Goal: Find specific page/section: Find specific page/section

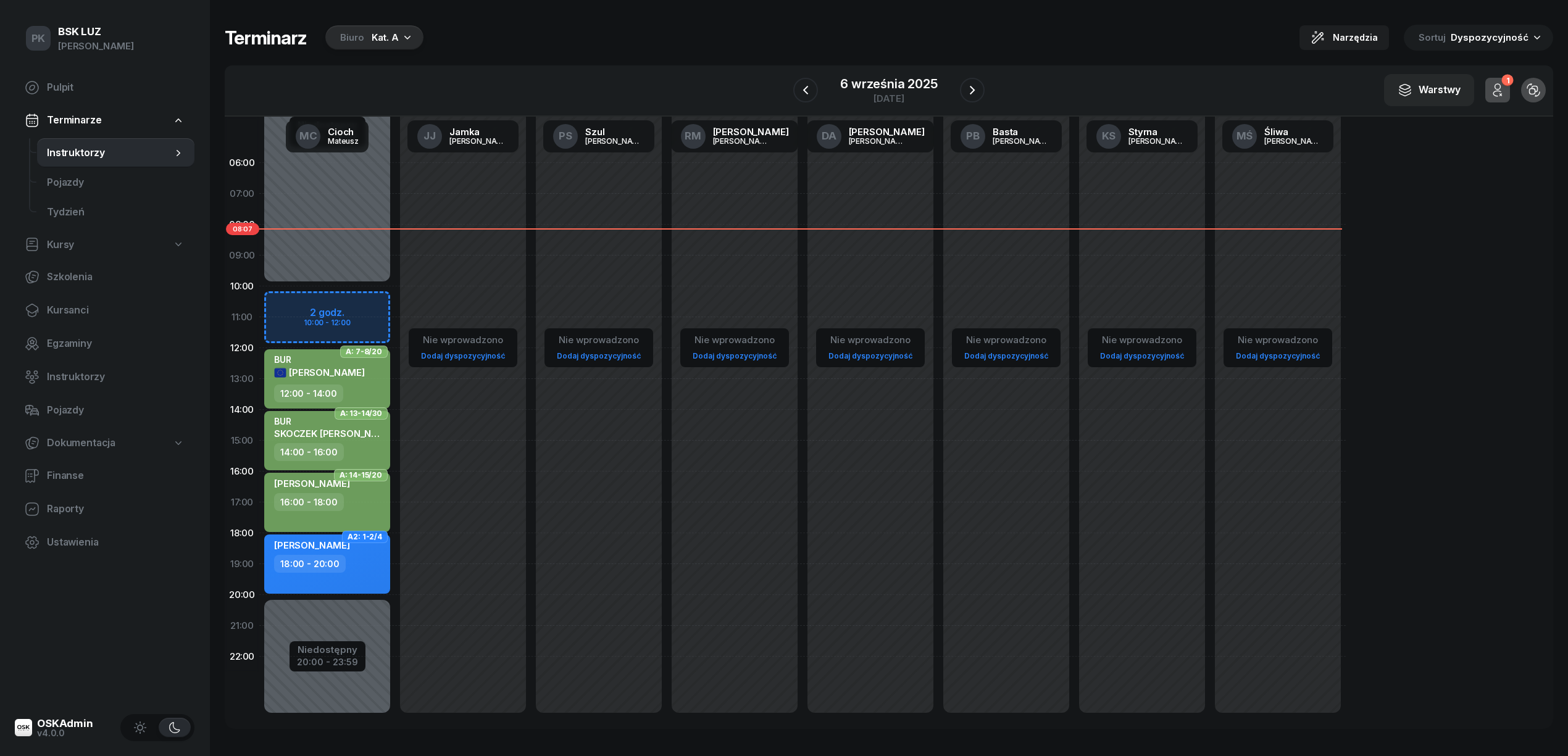
click at [395, 40] on div "Kat. A" at bounding box center [385, 38] width 27 height 15
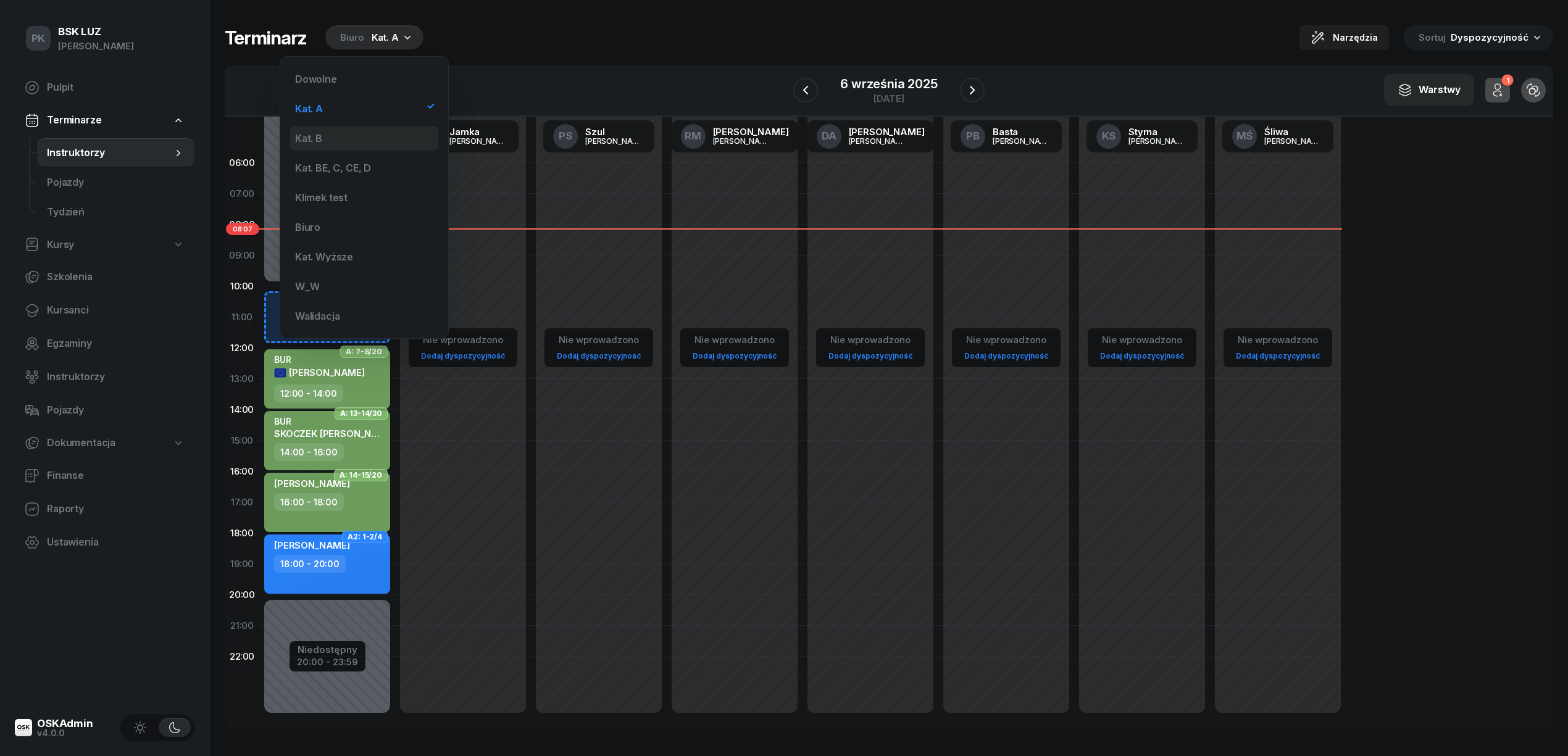
click at [371, 143] on div "Kat. B" at bounding box center [364, 138] width 148 height 25
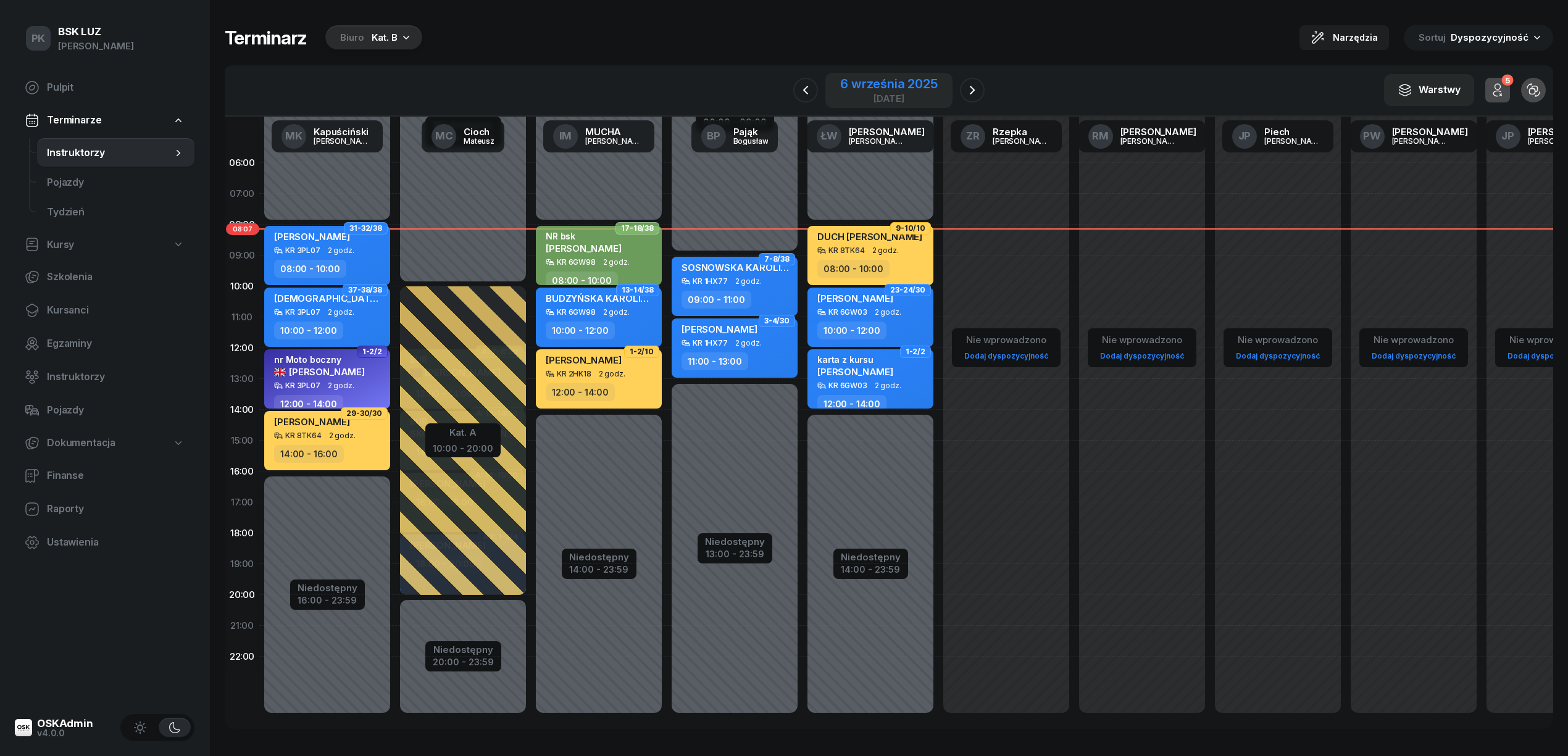
click at [893, 78] on div "6 września 2025" at bounding box center [889, 83] width 98 height 12
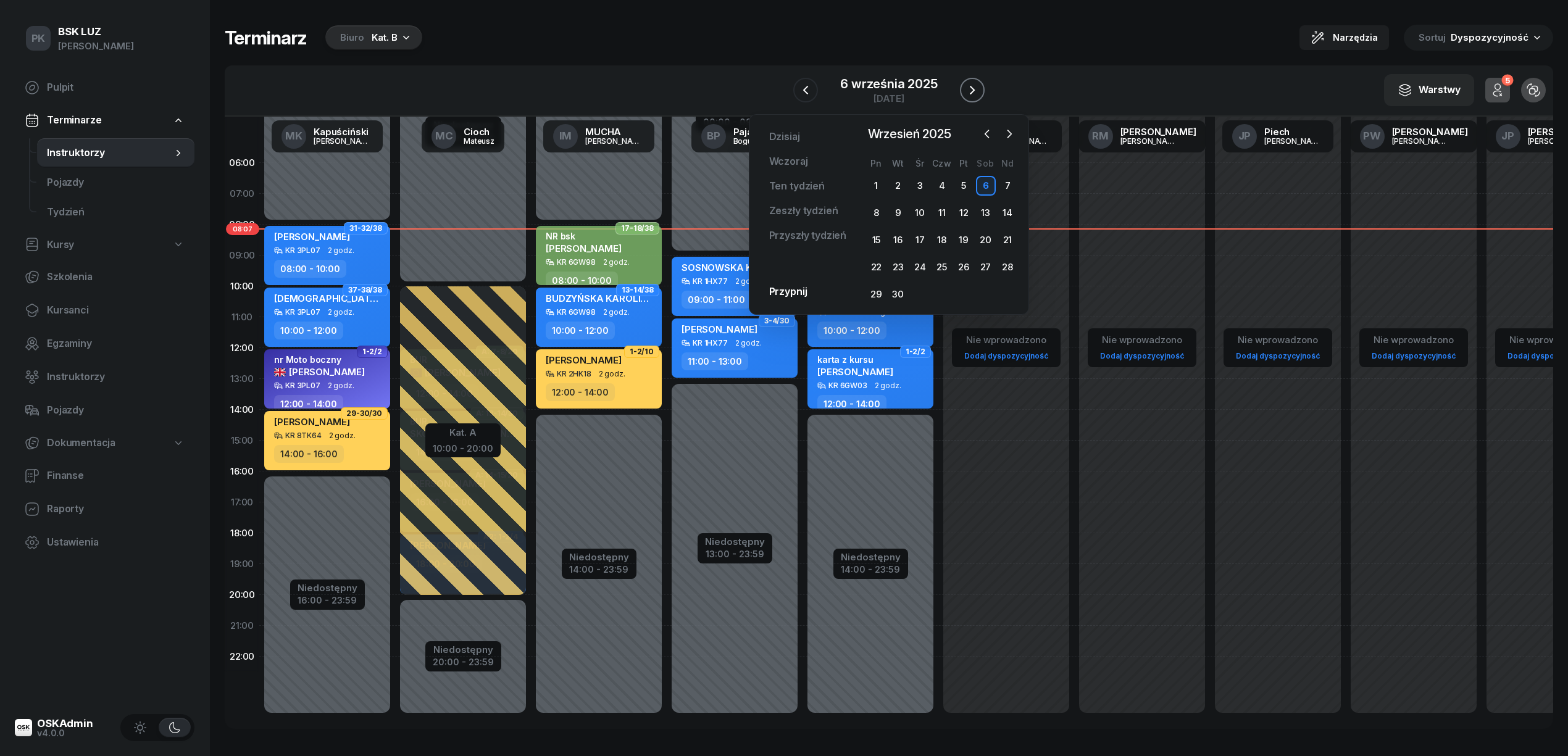
click at [970, 84] on icon "button" at bounding box center [972, 90] width 15 height 15
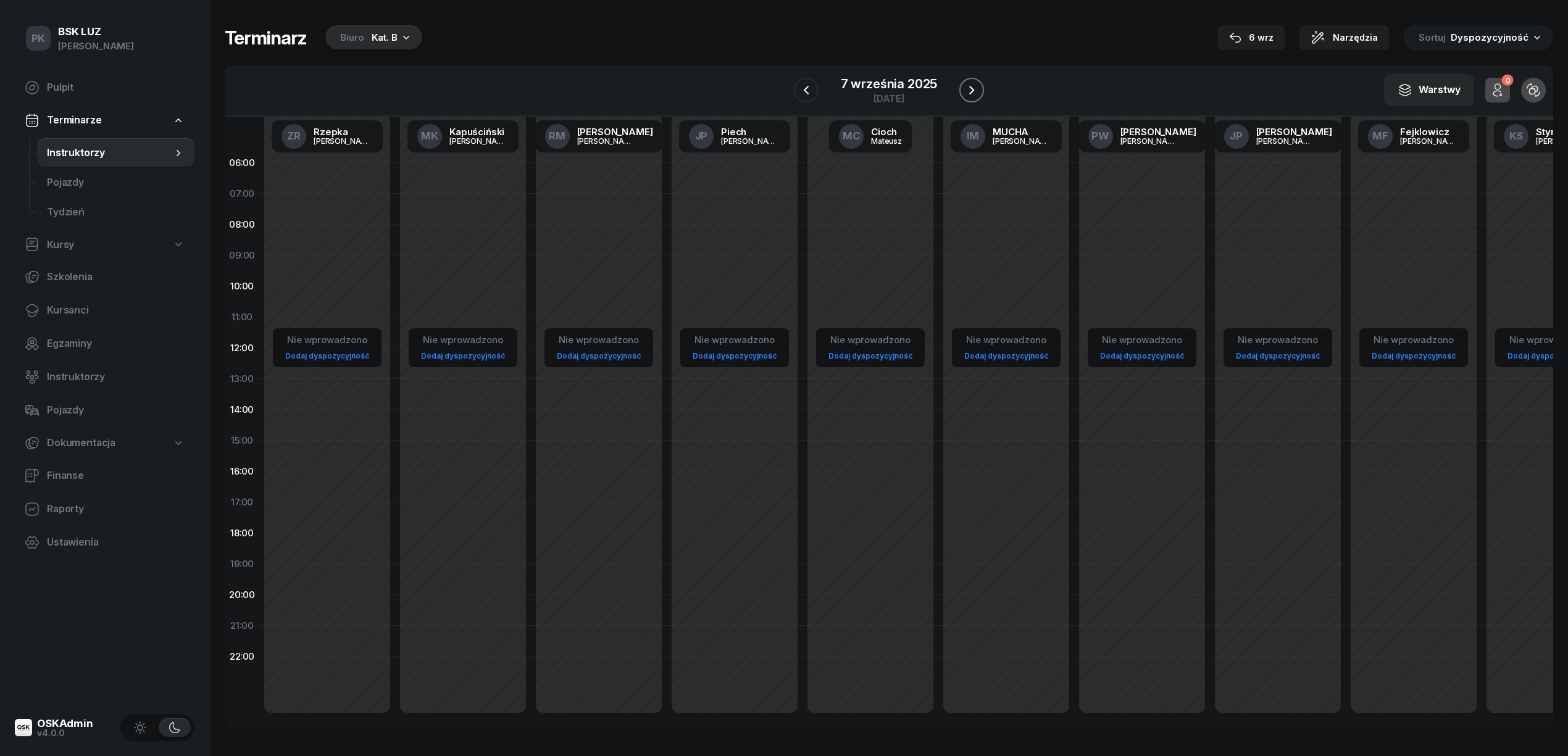
click at [970, 84] on icon "button" at bounding box center [972, 90] width 15 height 15
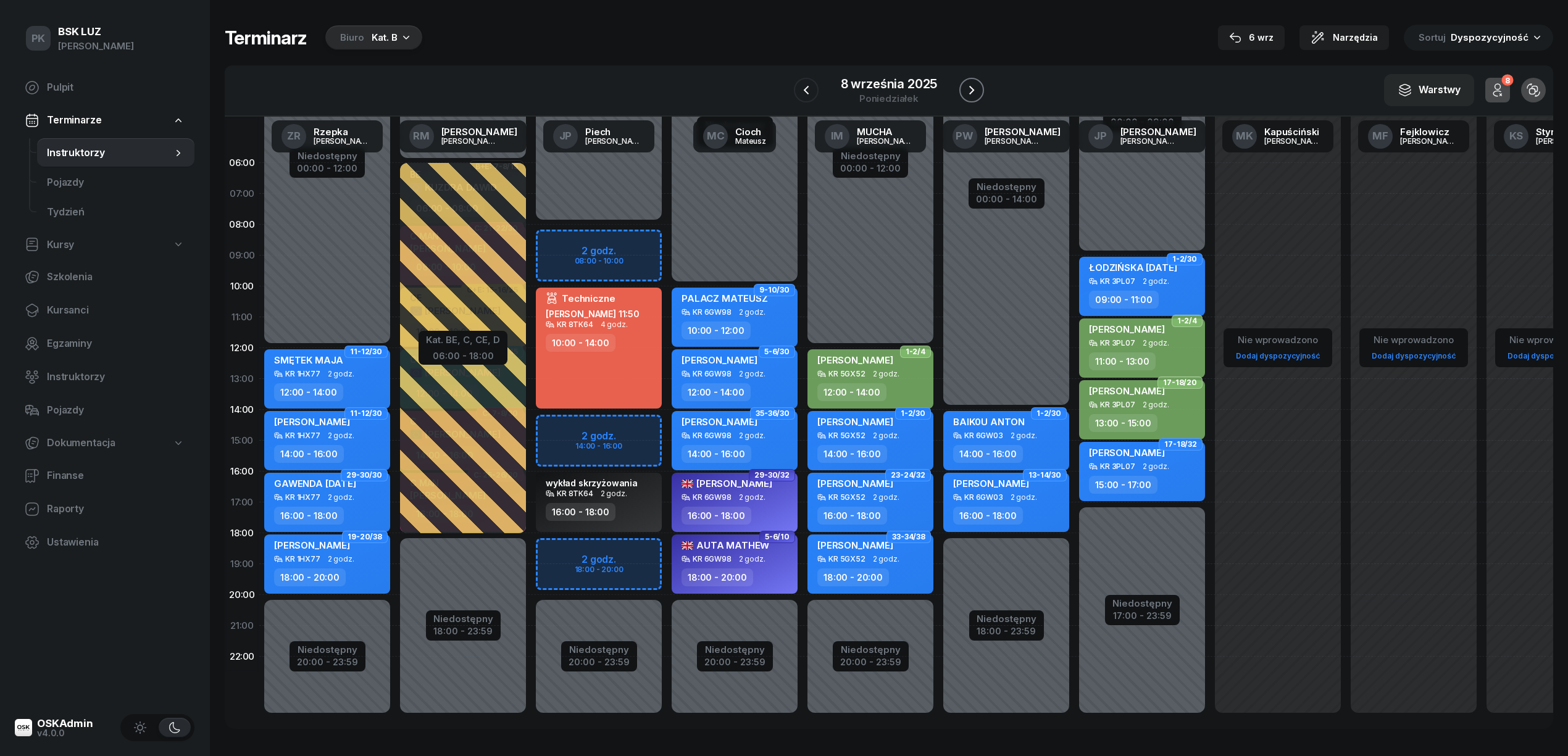
click at [970, 84] on icon "button" at bounding box center [972, 90] width 15 height 15
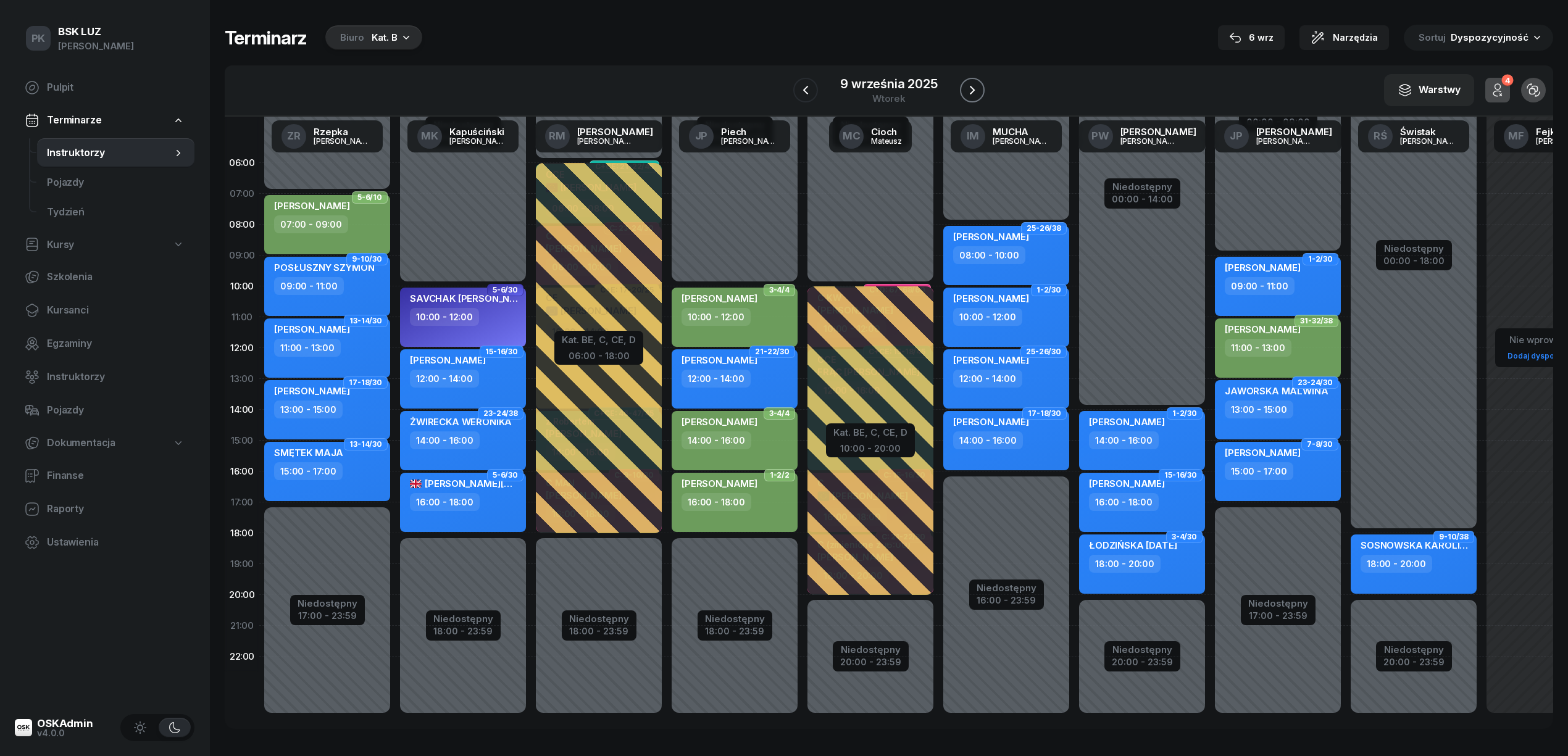
click at [970, 84] on icon "button" at bounding box center [972, 90] width 15 height 15
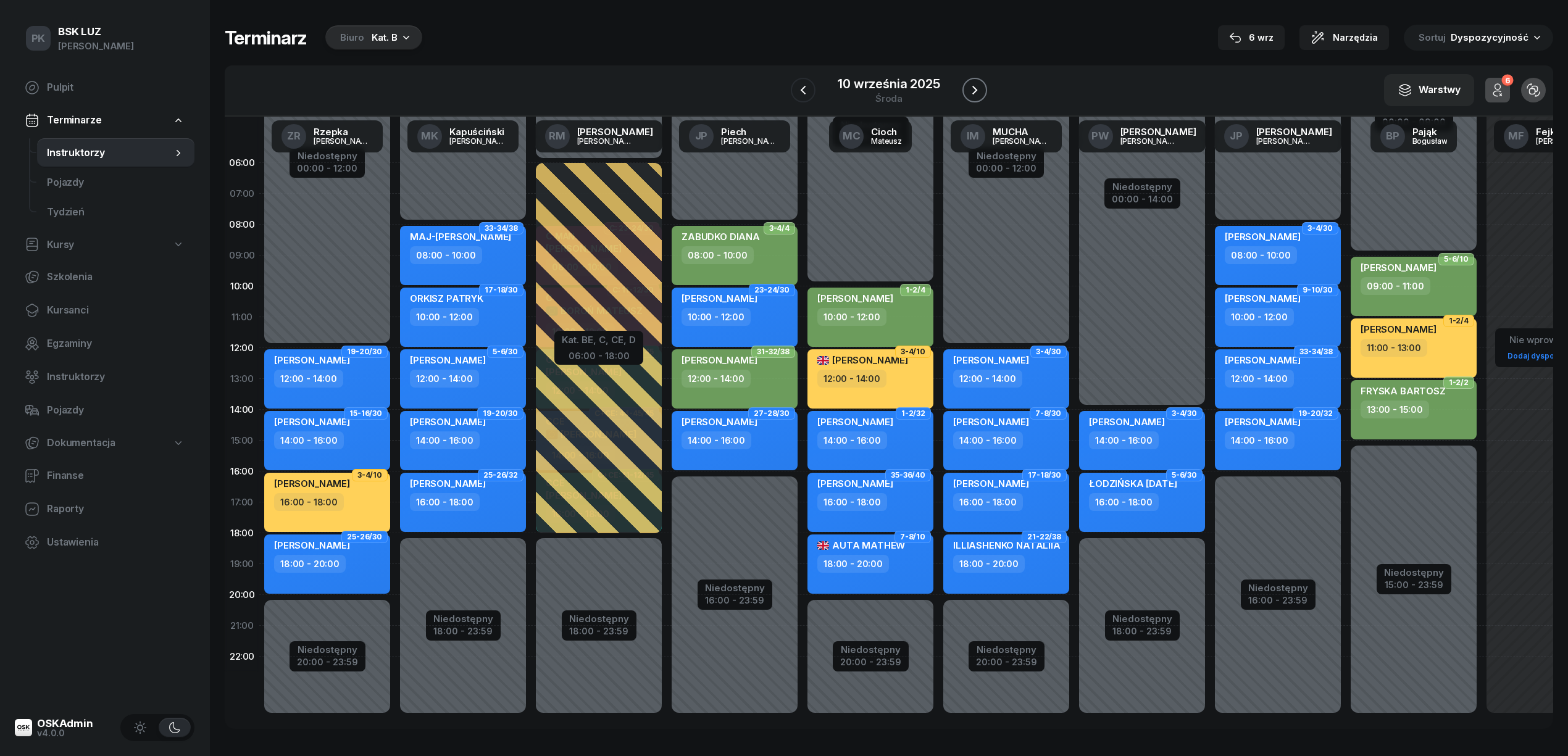
click at [970, 84] on icon "button" at bounding box center [975, 90] width 15 height 15
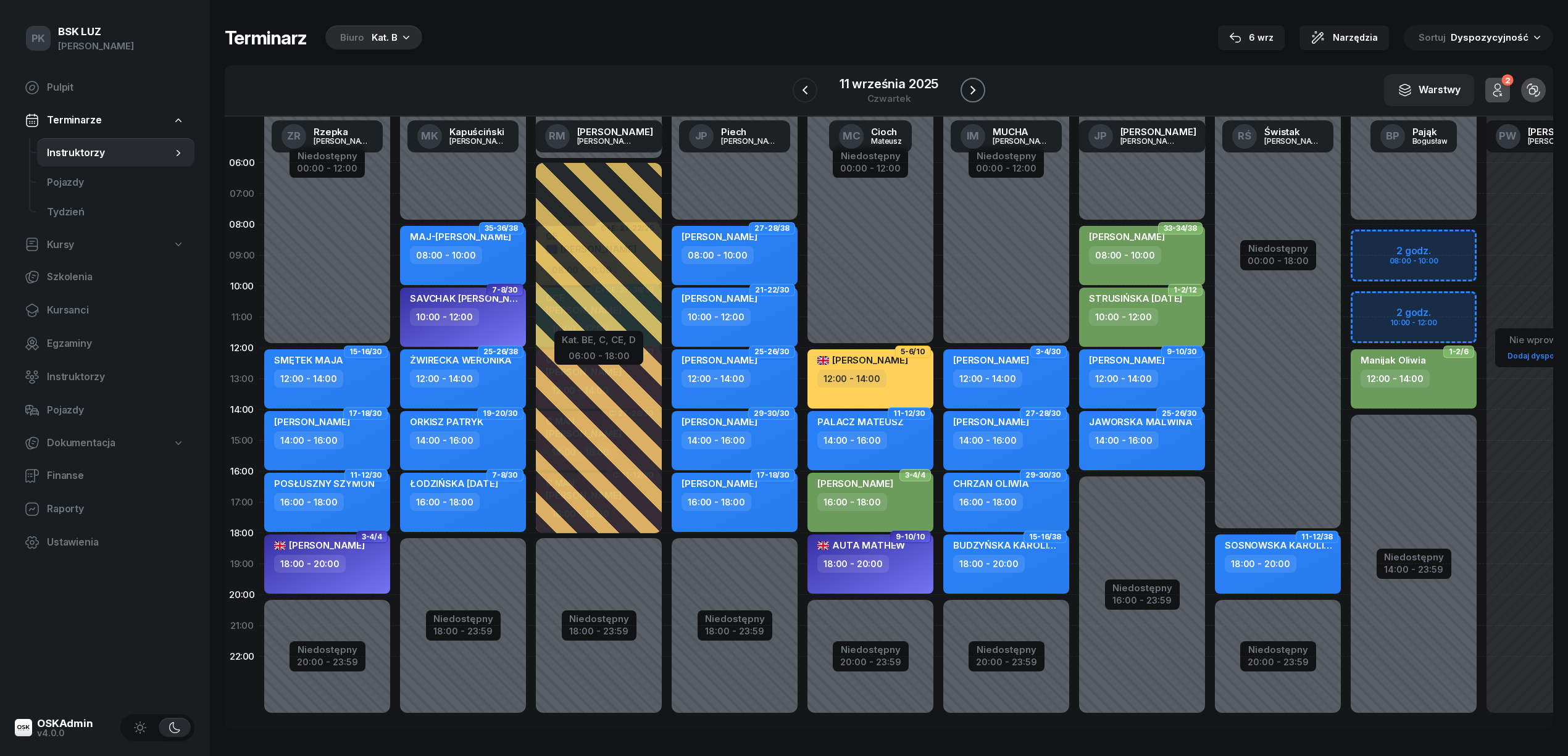
click at [970, 80] on button "button" at bounding box center [973, 90] width 25 height 25
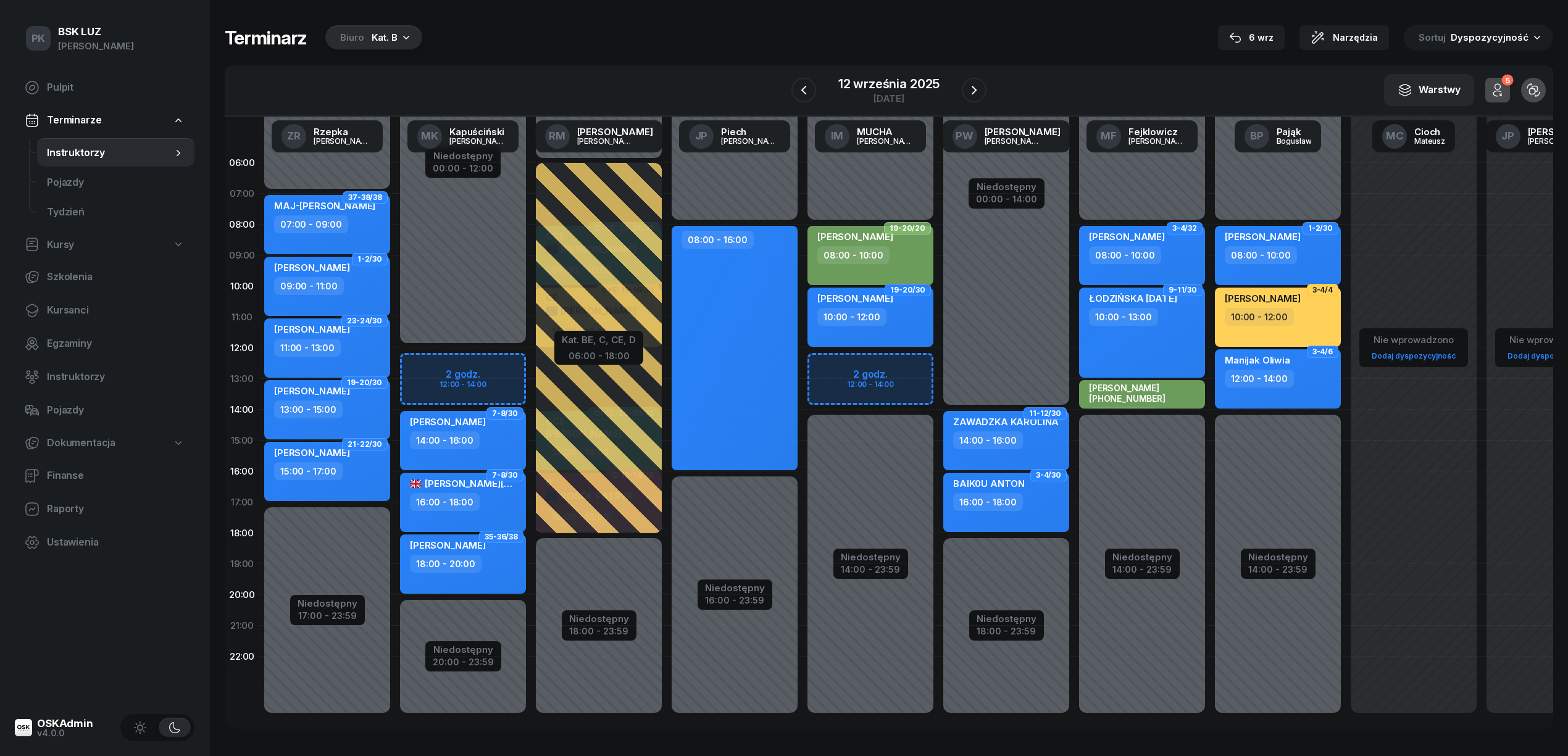
click at [970, 74] on div "[DATE]" at bounding box center [889, 90] width 195 height 35
click at [971, 82] on icon "button" at bounding box center [974, 90] width 15 height 15
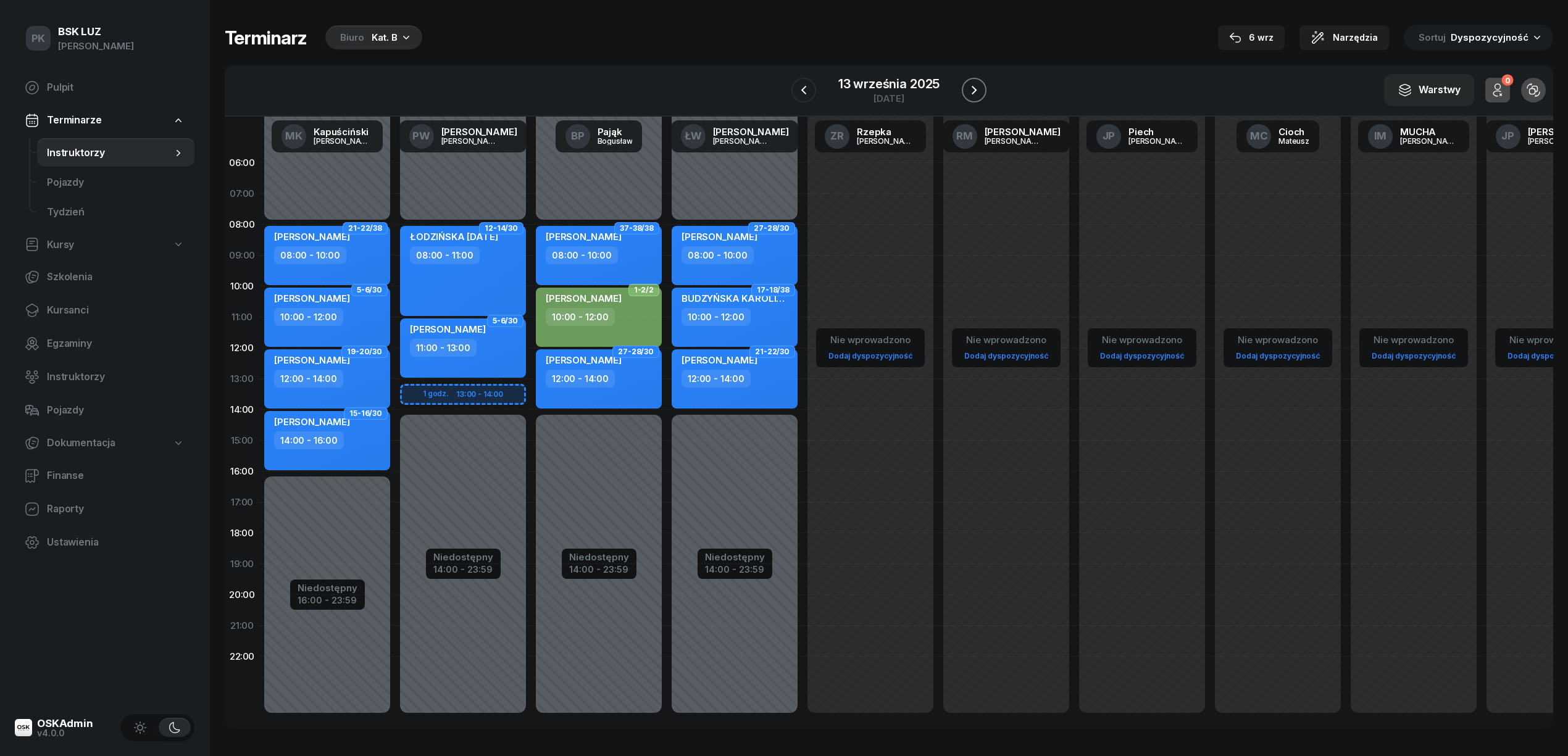
click at [968, 81] on button "button" at bounding box center [974, 90] width 25 height 25
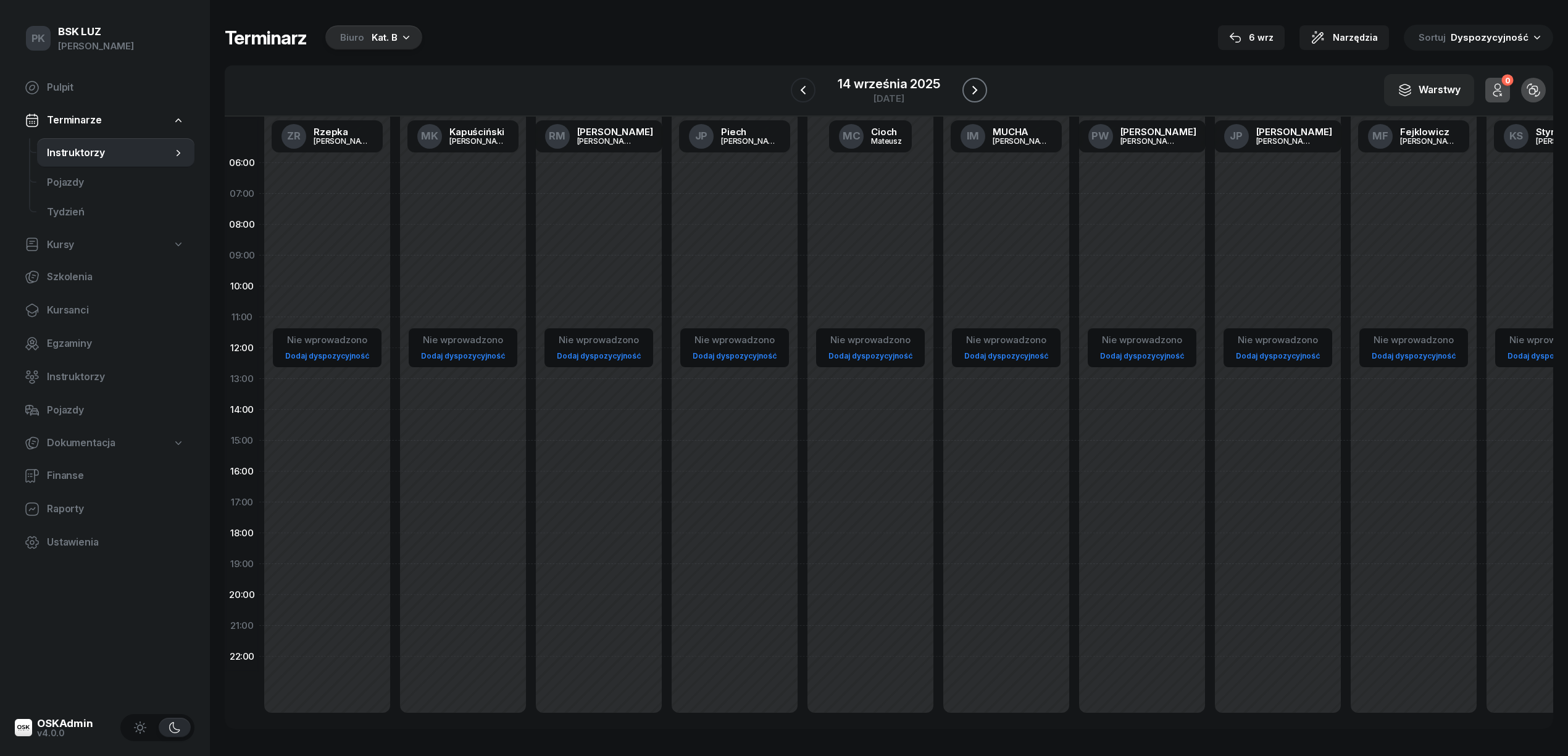
click at [968, 81] on button "button" at bounding box center [975, 90] width 25 height 25
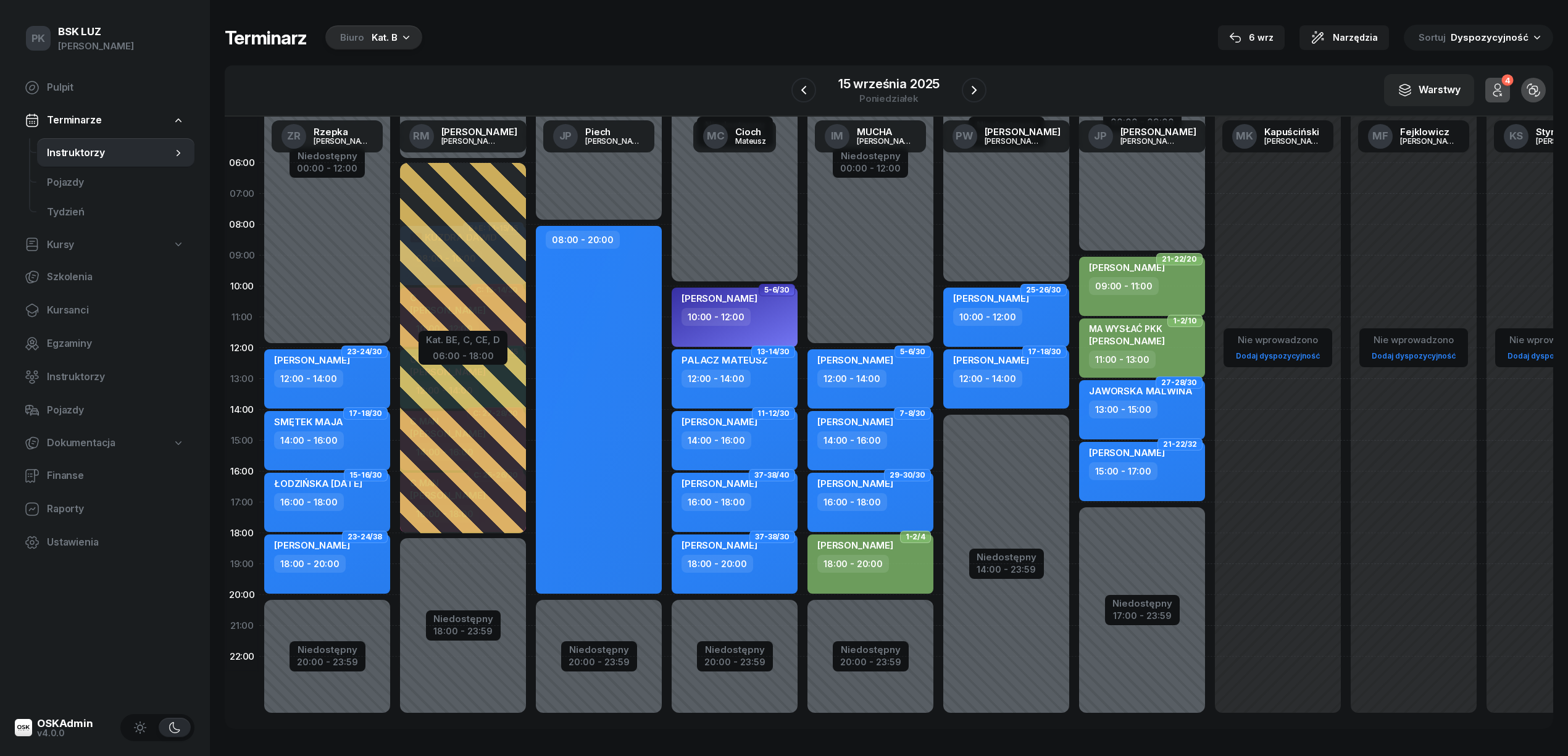
click at [966, 79] on div at bounding box center [974, 90] width 25 height 25
click at [966, 82] on icon "button" at bounding box center [974, 90] width 15 height 15
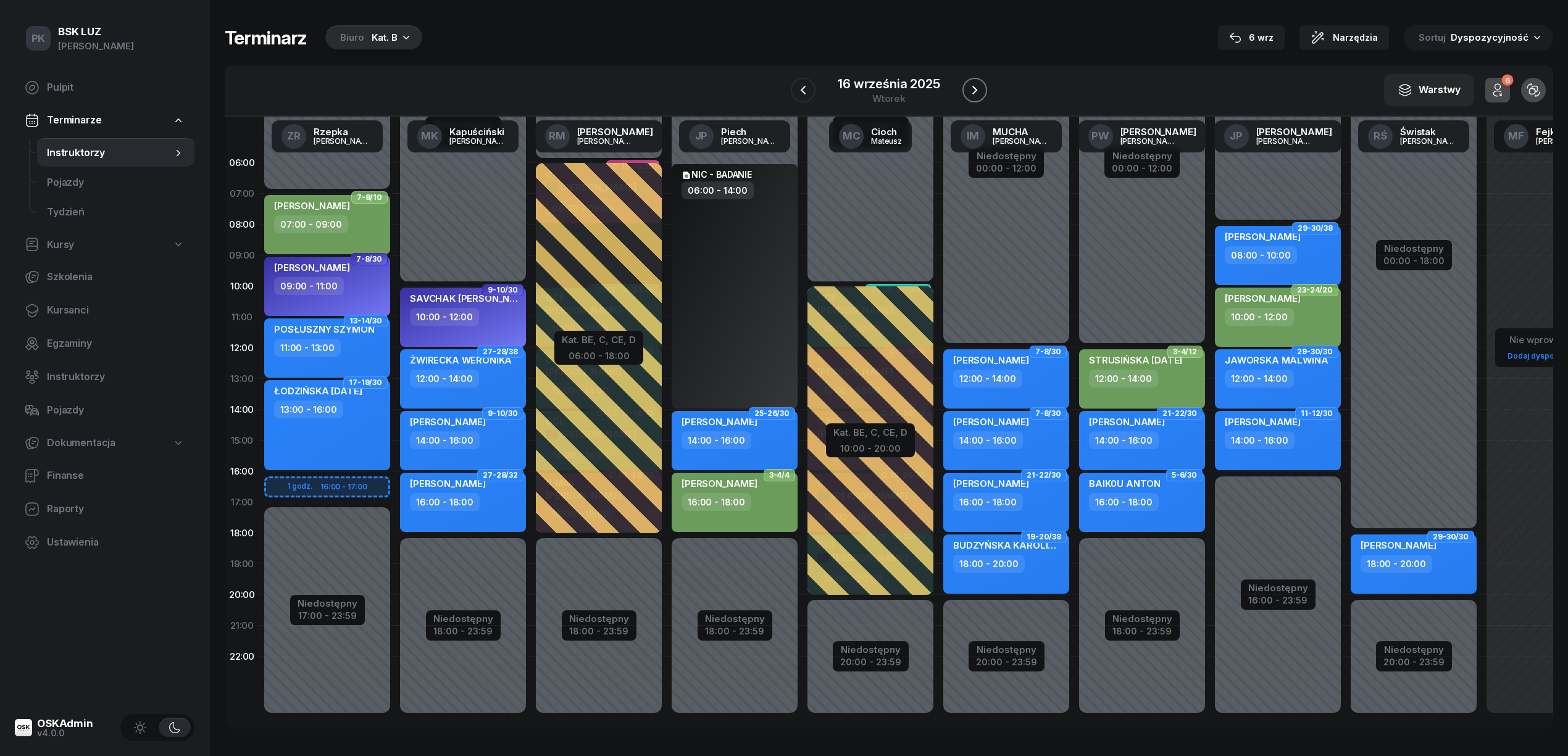
click at [967, 81] on button "button" at bounding box center [975, 90] width 25 height 25
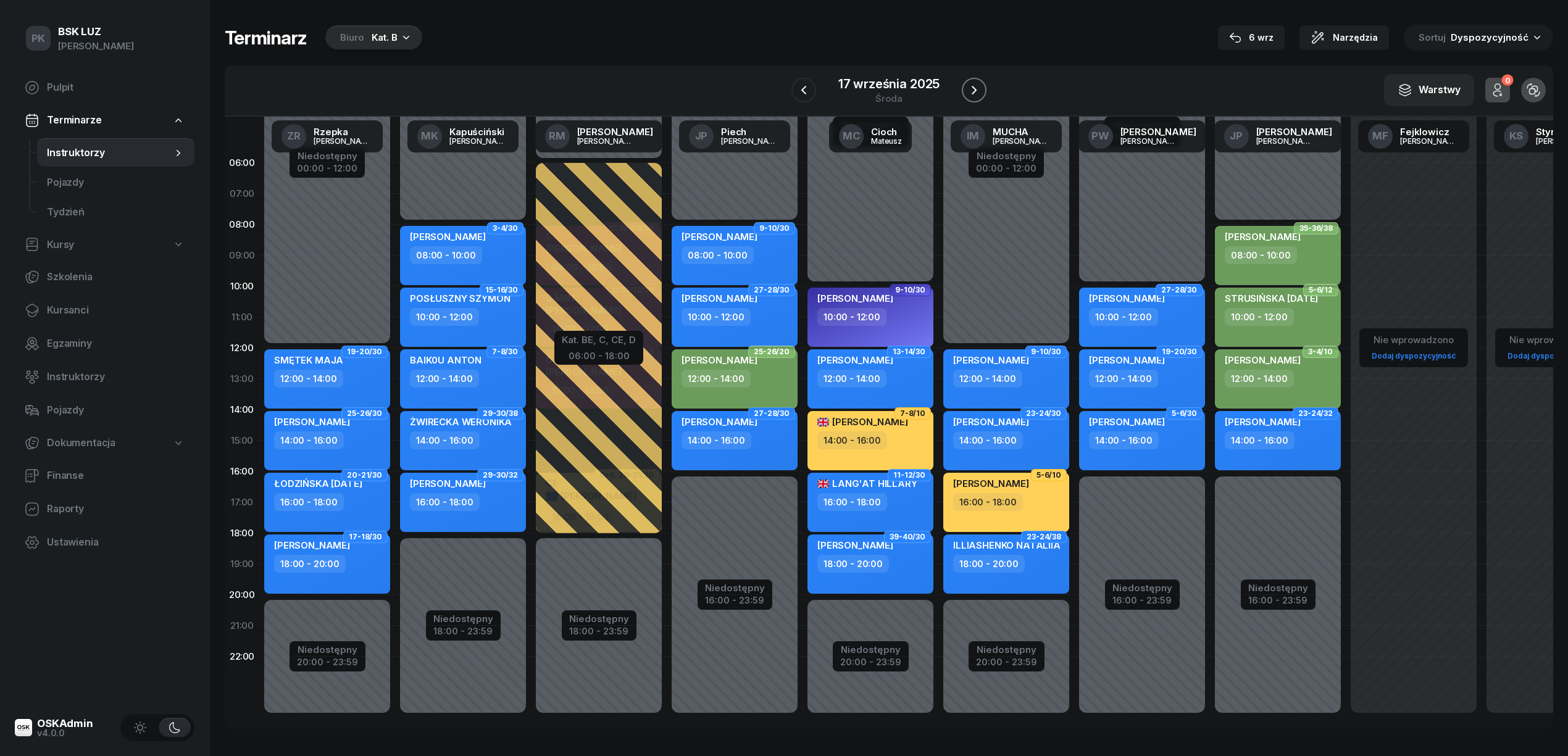
click at [967, 81] on button "button" at bounding box center [974, 90] width 25 height 25
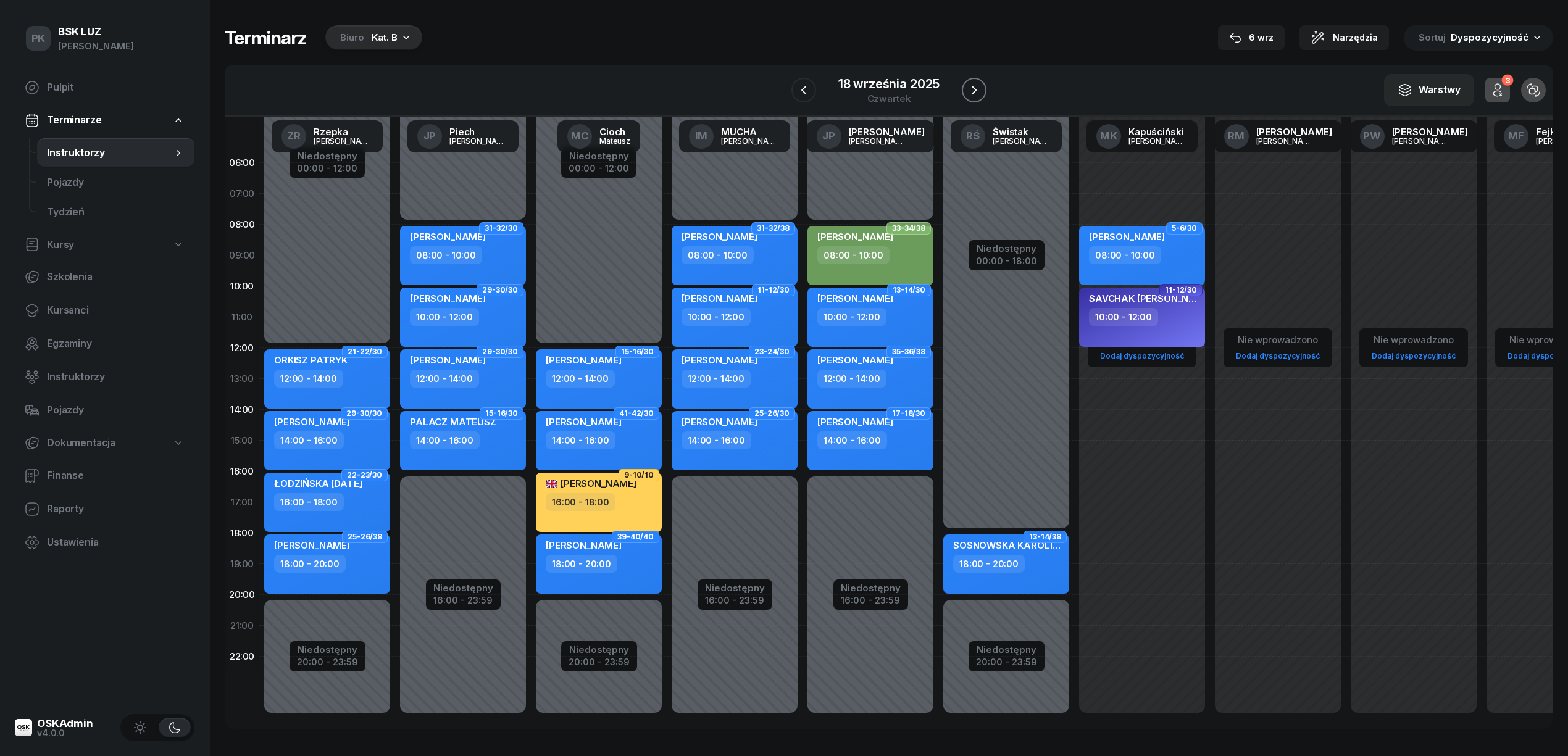
click at [967, 81] on button "button" at bounding box center [974, 90] width 25 height 25
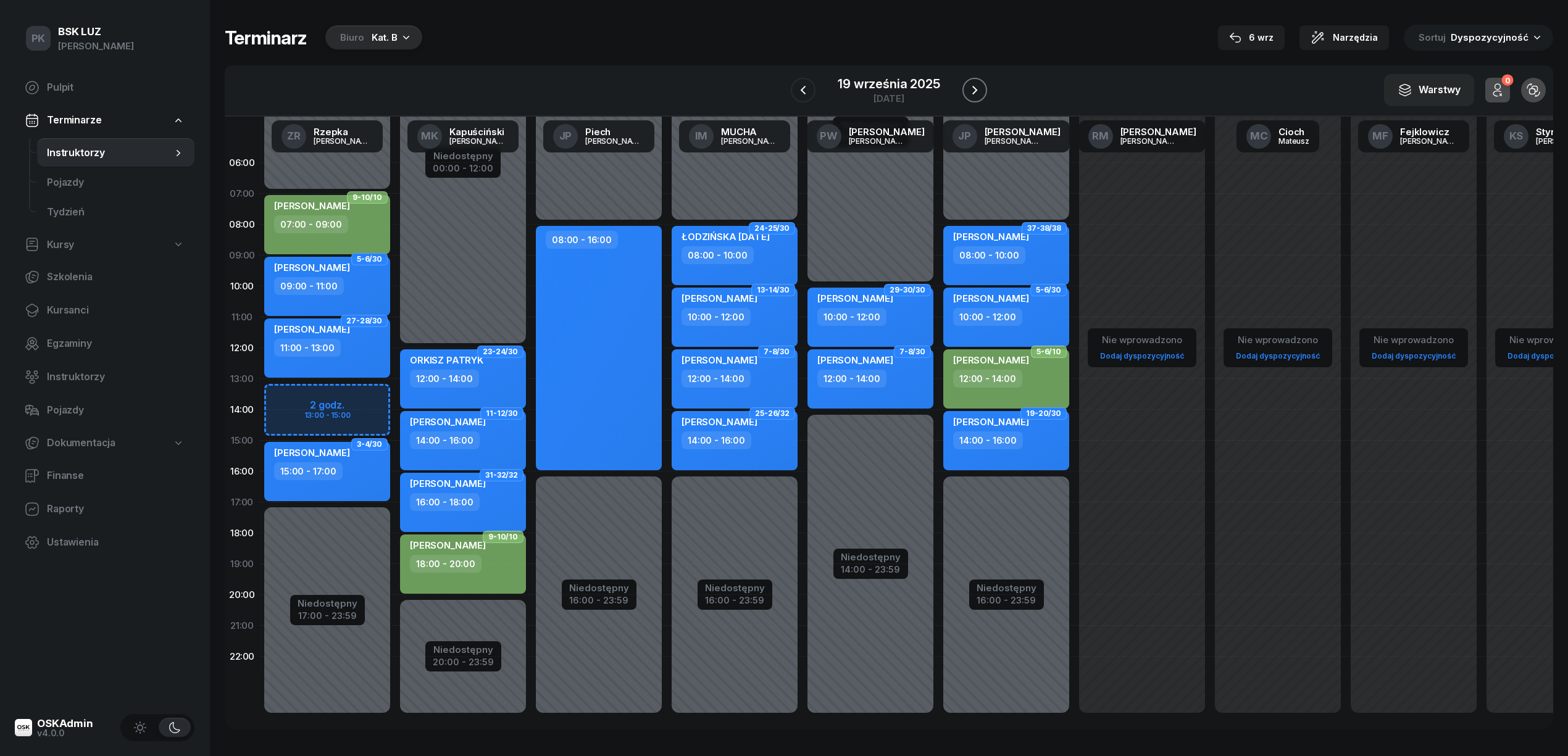
click at [967, 81] on button "button" at bounding box center [975, 90] width 25 height 25
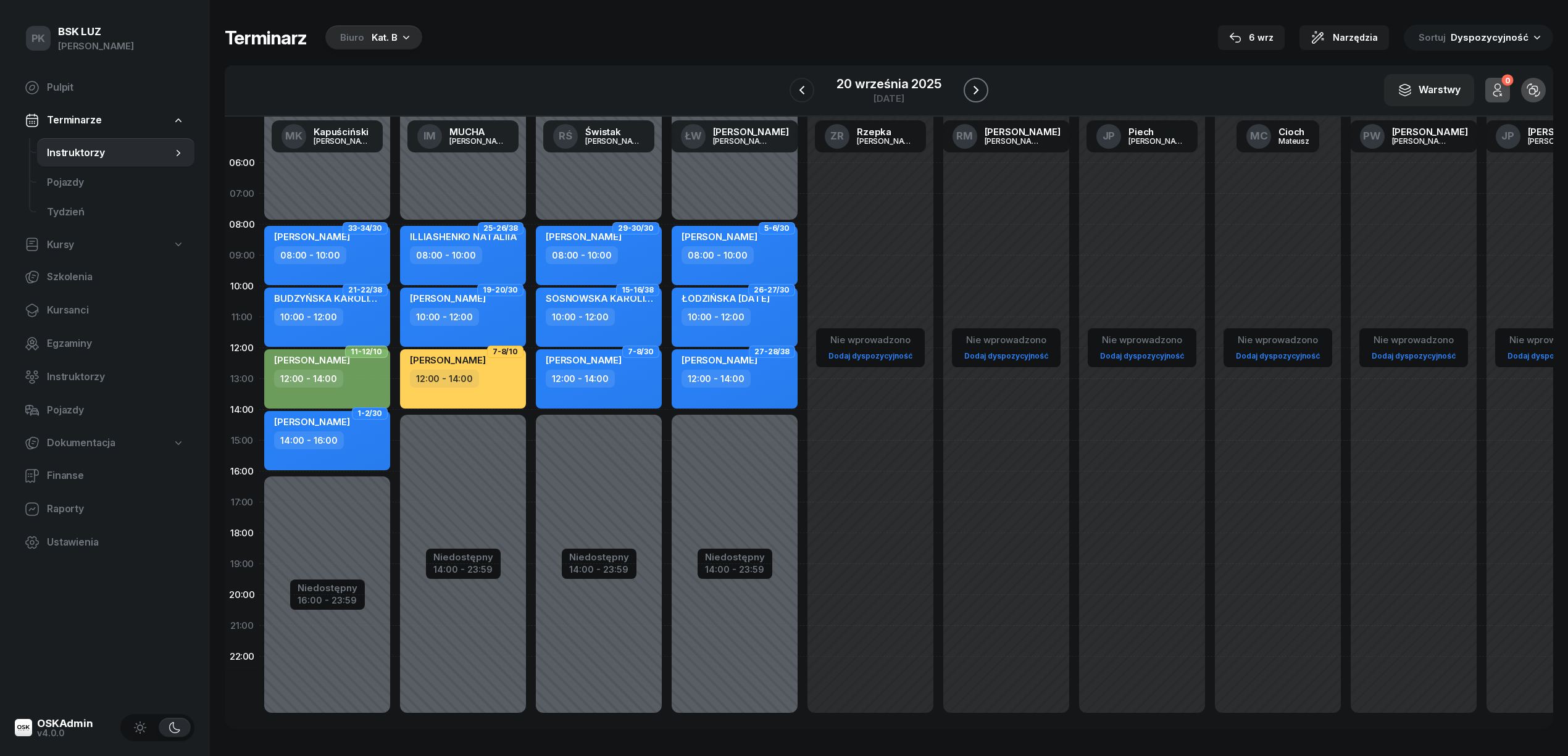
click at [967, 81] on button "button" at bounding box center [976, 90] width 25 height 25
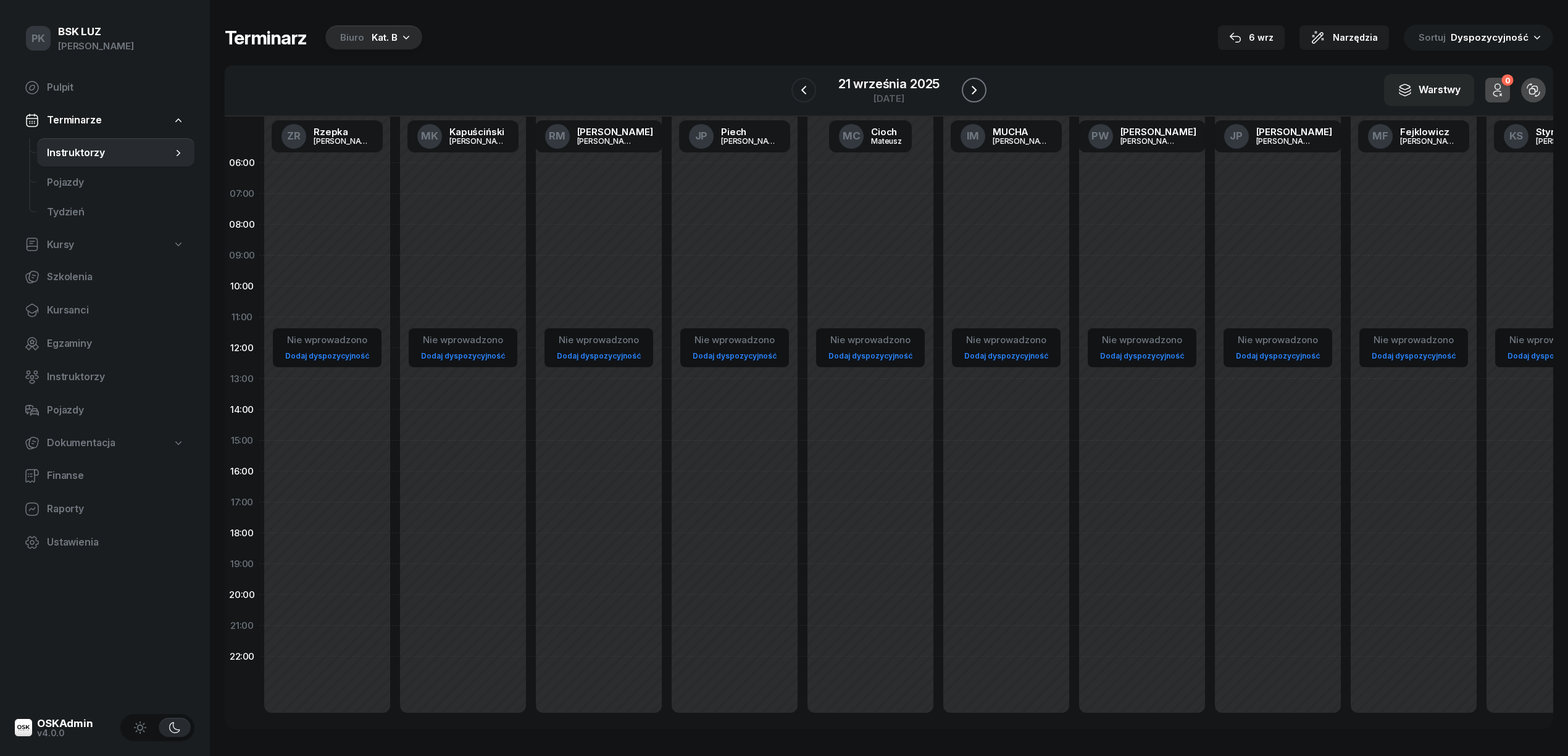
click at [967, 81] on button "button" at bounding box center [974, 90] width 25 height 25
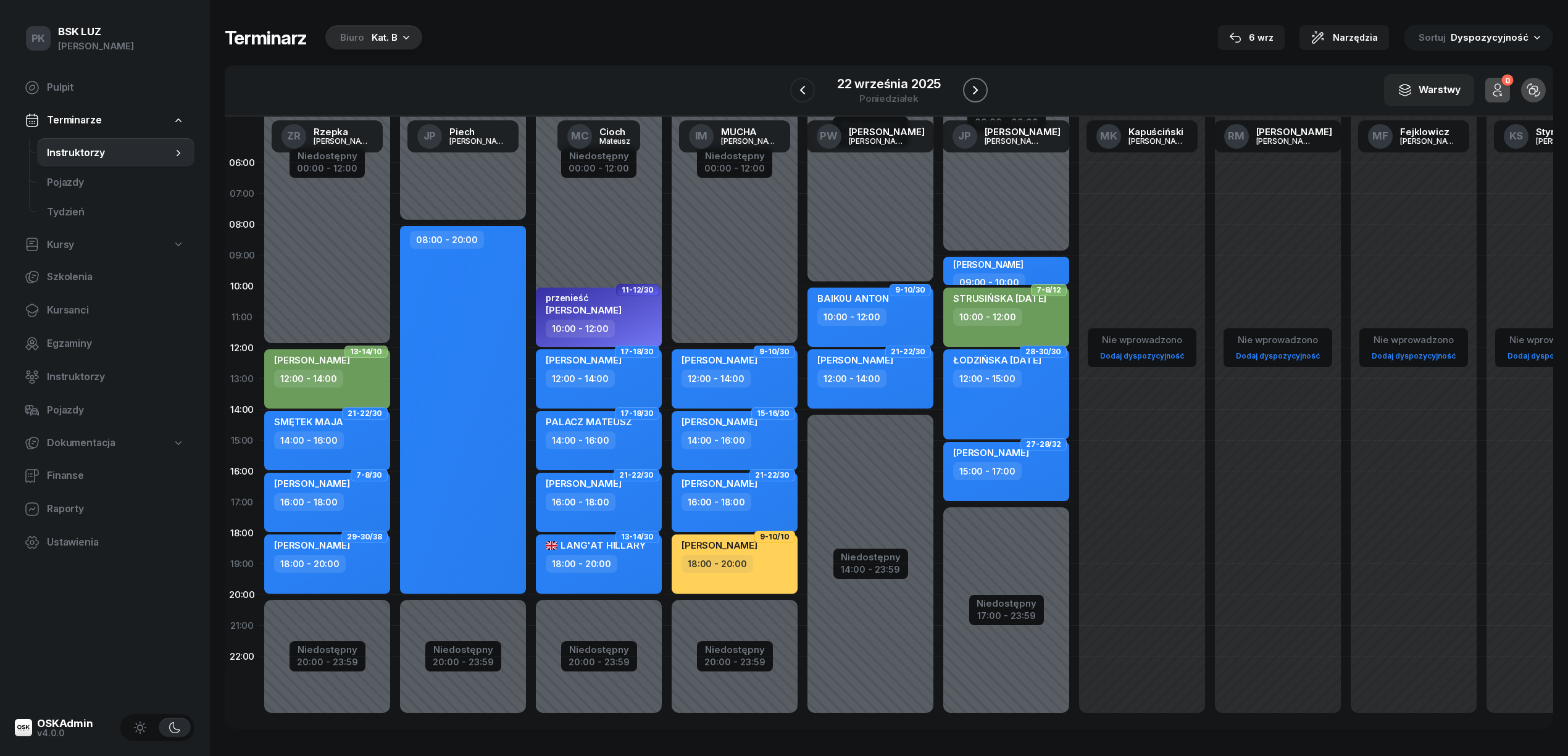
click at [967, 81] on button "button" at bounding box center [975, 90] width 25 height 25
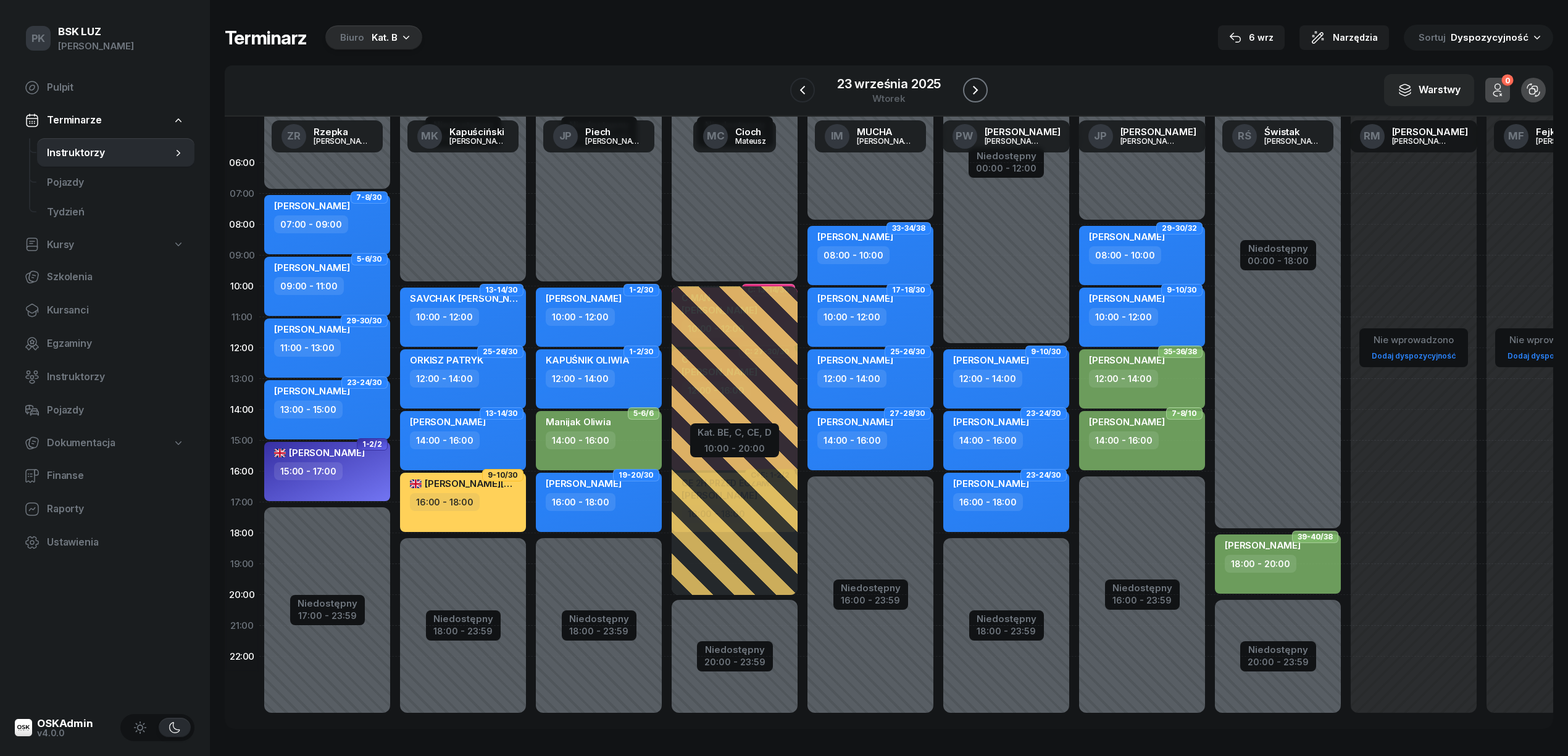
click at [967, 81] on button "button" at bounding box center [975, 90] width 25 height 25
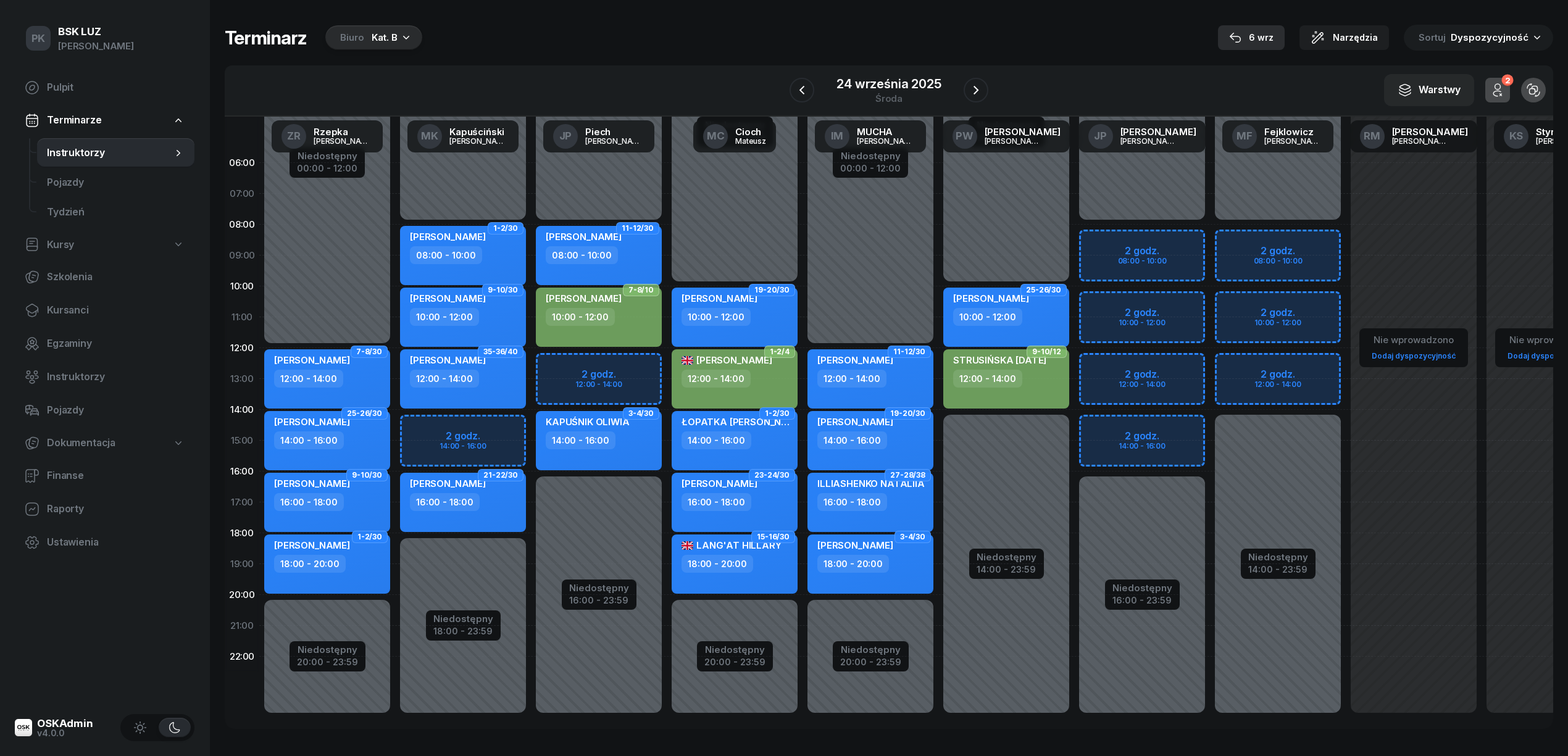
click at [1273, 36] on div "6 wrz" at bounding box center [1251, 38] width 45 height 15
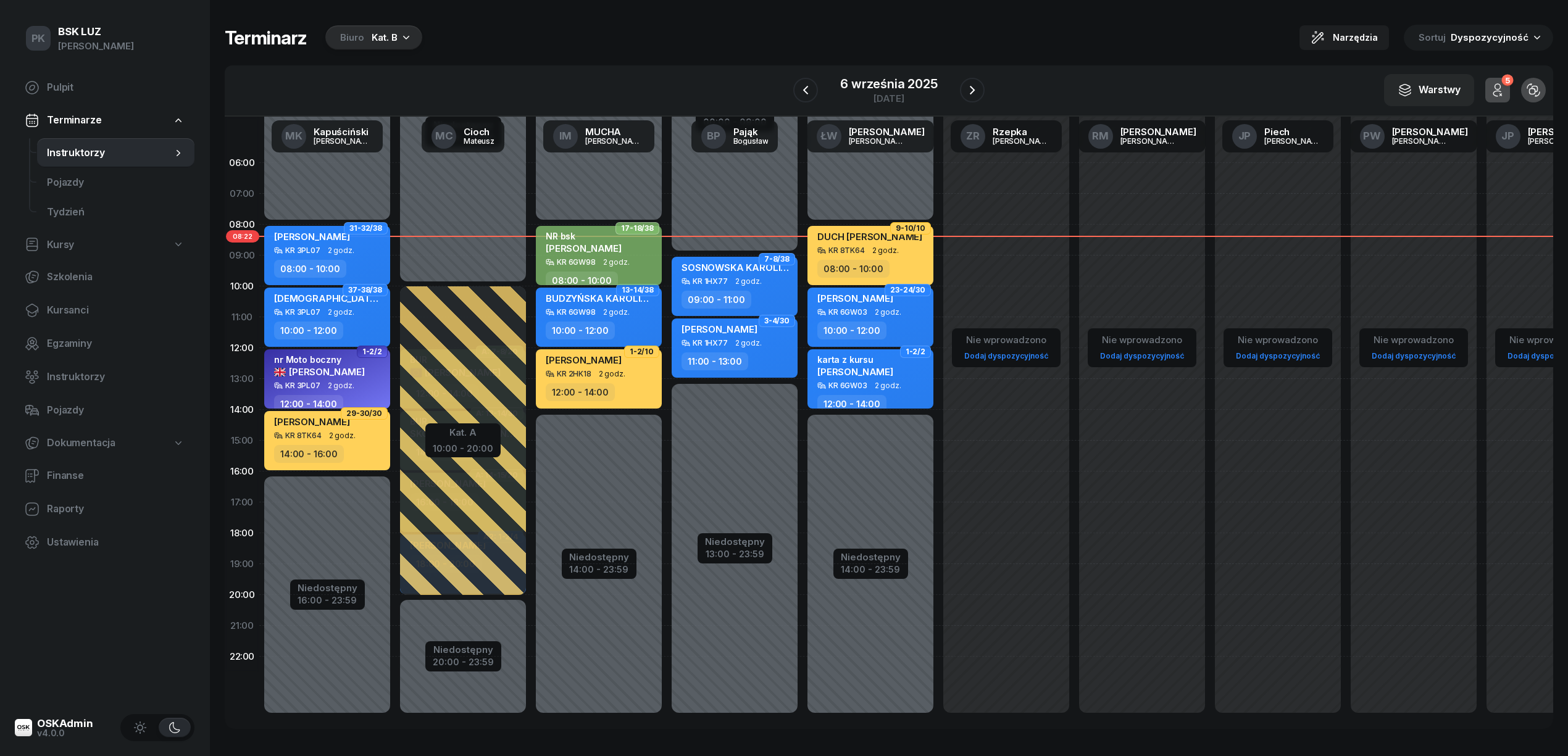
click at [586, 252] on div "NR bsk [PERSON_NAME]" at bounding box center [584, 244] width 76 height 27
select select "08"
select select "10"
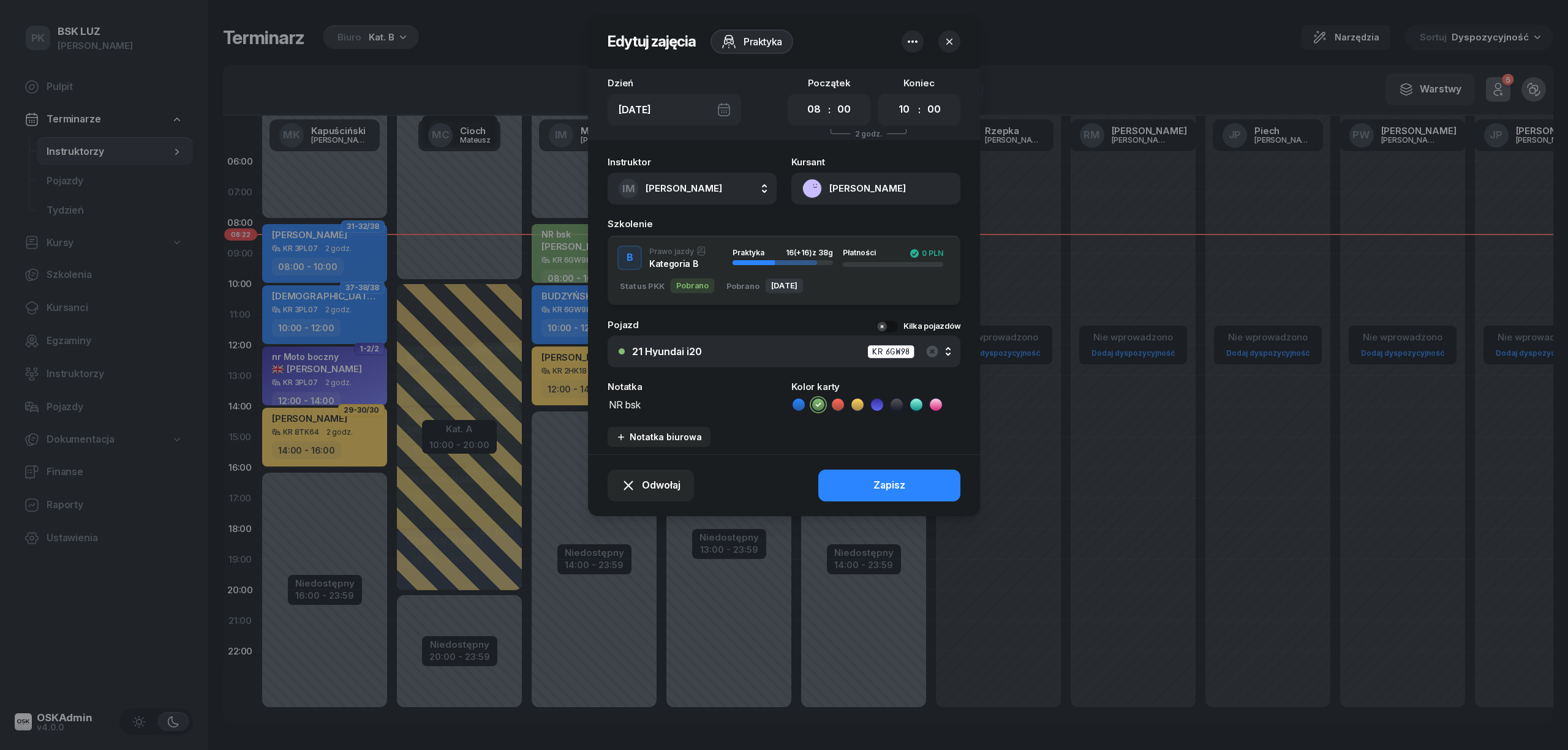
drag, startPoint x: 839, startPoint y: 187, endPoint x: 869, endPoint y: 189, distance: 30.1
click at [869, 189] on button "[PERSON_NAME]" at bounding box center [876, 189] width 169 height 32
drag, startPoint x: 886, startPoint y: 189, endPoint x: 860, endPoint y: 181, distance: 27.2
click at [817, 184] on button "[PERSON_NAME]" at bounding box center [876, 189] width 169 height 32
click at [860, 186] on button "[PERSON_NAME]" at bounding box center [876, 189] width 169 height 32
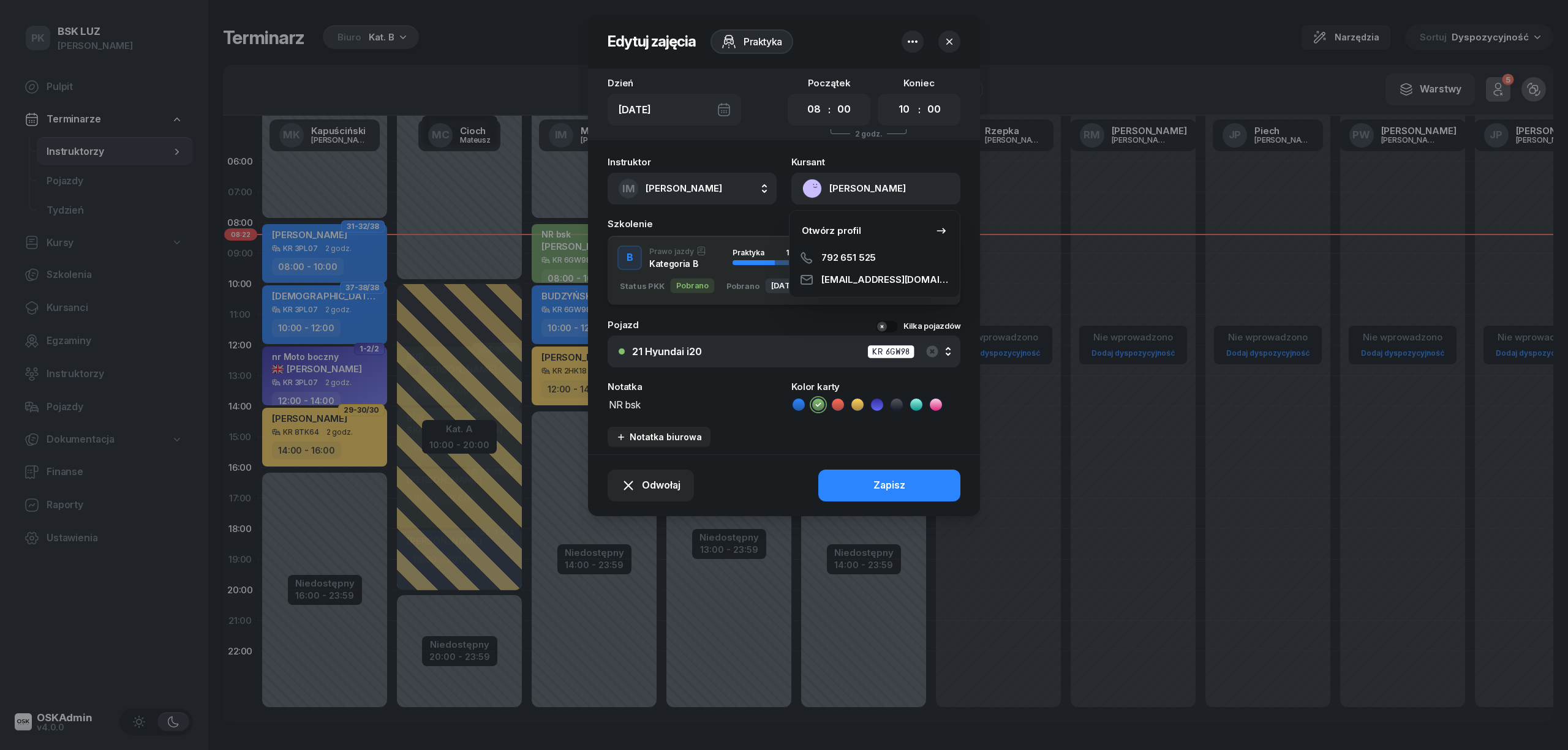
click at [856, 185] on button "[PERSON_NAME]" at bounding box center [876, 189] width 169 height 32
click at [876, 231] on link "Otwórz profil" at bounding box center [874, 230] width 161 height 31
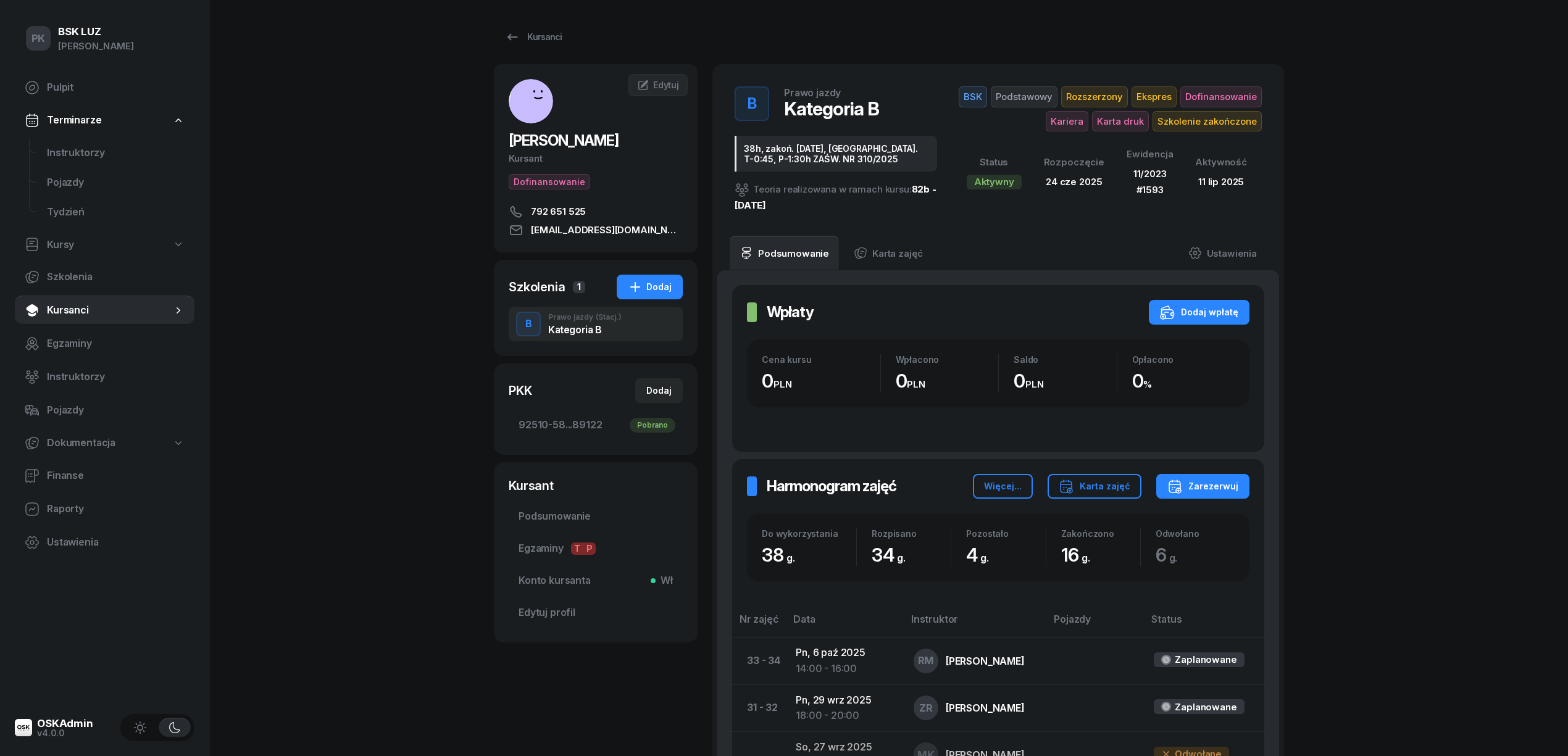
click at [578, 141] on span "[PERSON_NAME]" at bounding box center [564, 140] width 110 height 18
copy span "KROTOVYCH"
click at [82, 148] on span "Instruktorzy" at bounding box center [116, 153] width 137 height 16
